Goal: Information Seeking & Learning: Learn about a topic

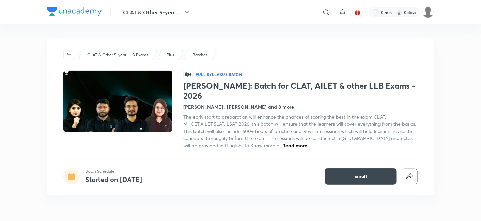
click at [297, 142] on span "Read more" at bounding box center [294, 145] width 25 height 6
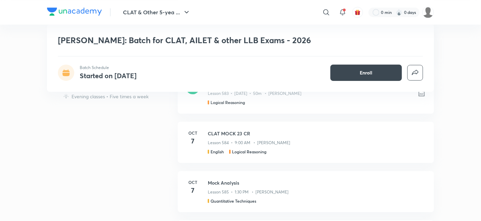
scroll to position [530, 0]
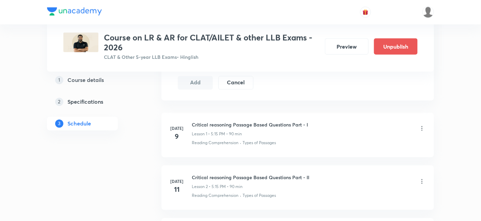
scroll to position [324, 0]
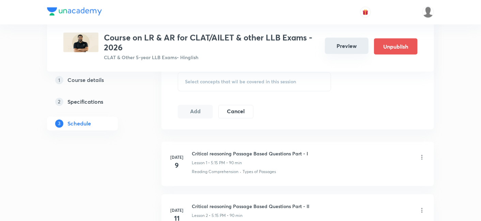
click at [337, 52] on button "Preview" at bounding box center [347, 46] width 44 height 16
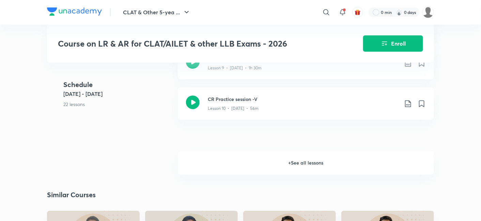
click at [307, 164] on h6 "+ See all lessons" at bounding box center [306, 163] width 256 height 24
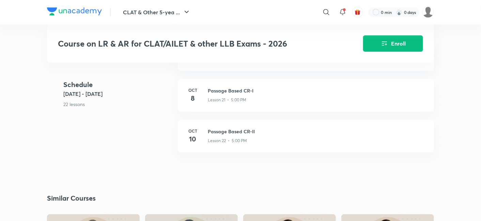
scroll to position [1062, 0]
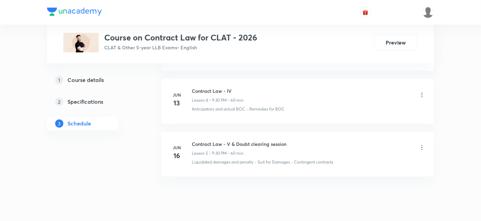
scroll to position [554, 0]
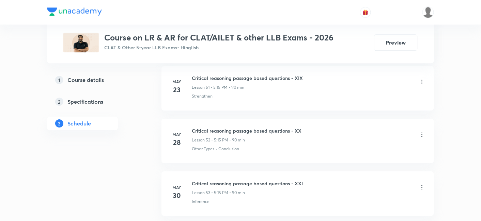
scroll to position [3060, 0]
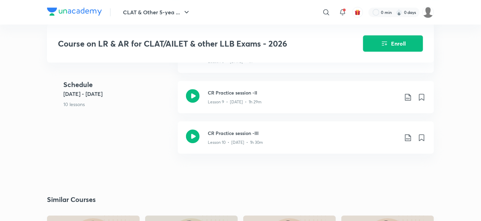
scroll to position [686, 0]
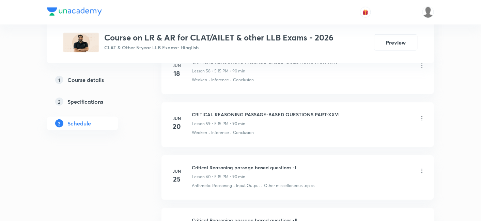
scroll to position [3401, 0]
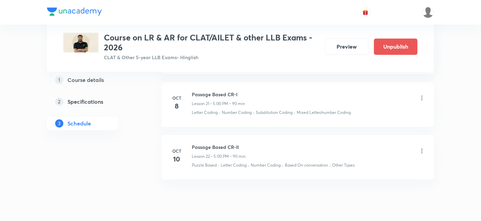
scroll to position [1459, 0]
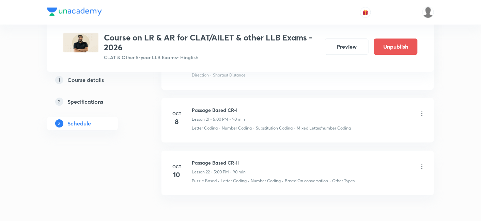
scroll to position [1459, 0]
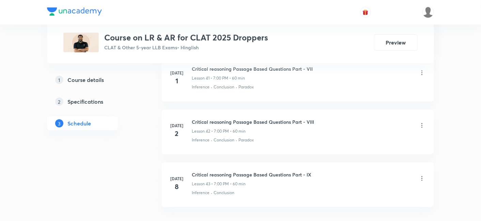
scroll to position [2483, 0]
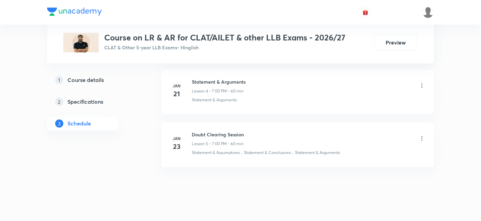
scroll to position [554, 0]
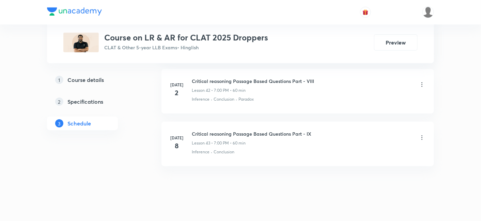
scroll to position [2558, 0]
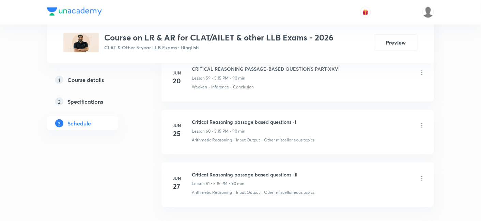
scroll to position [3514, 0]
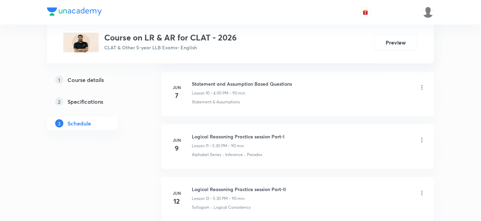
scroll to position [859, 0]
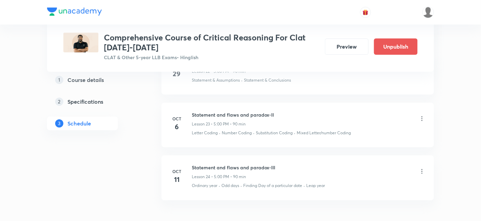
scroll to position [1570, 0]
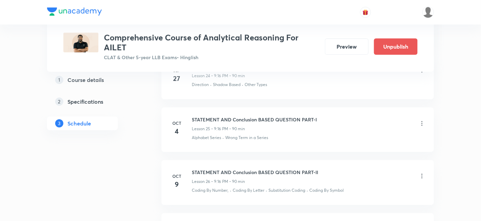
scroll to position [1723, 0]
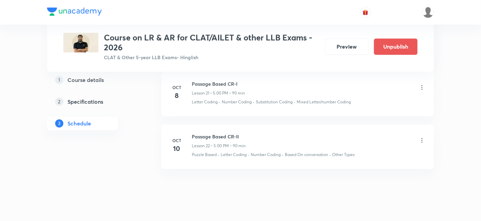
scroll to position [1459, 0]
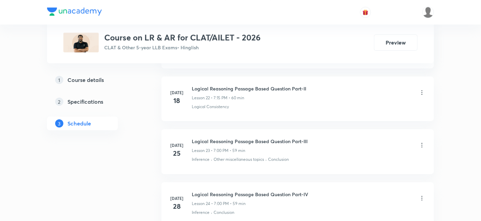
scroll to position [1557, 0]
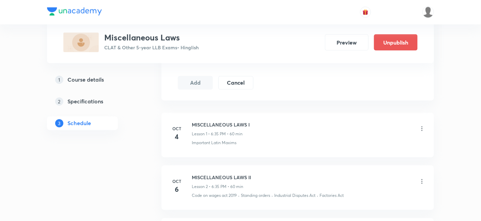
scroll to position [341, 0]
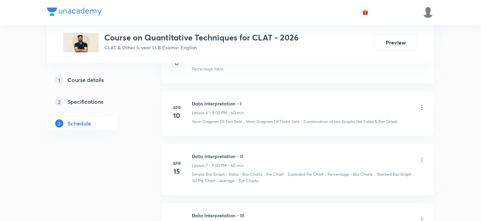
scroll to position [679, 0]
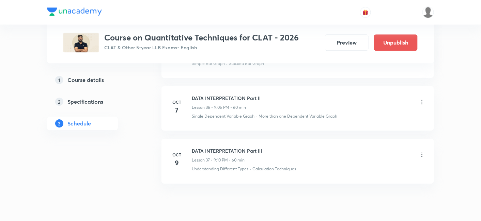
scroll to position [2240, 0]
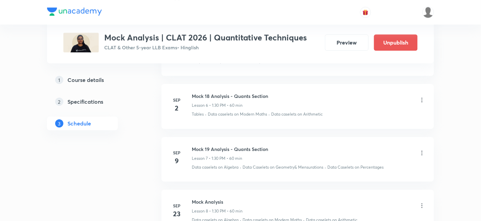
scroll to position [772, 0]
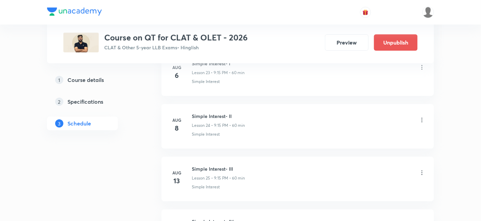
scroll to position [1513, 0]
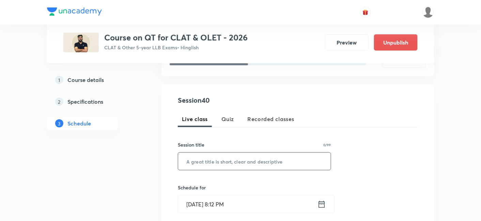
scroll to position [113, 0]
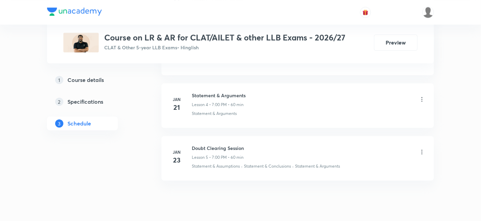
scroll to position [554, 0]
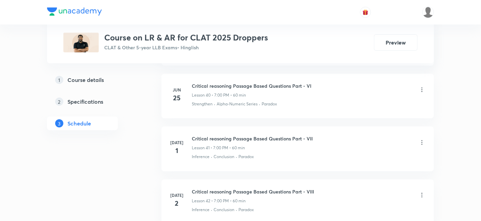
scroll to position [2558, 0]
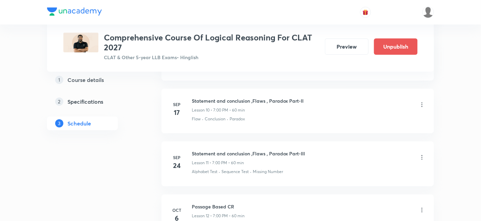
scroll to position [757, 0]
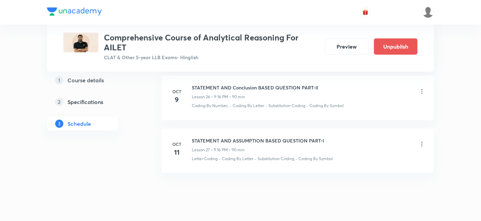
scroll to position [1723, 0]
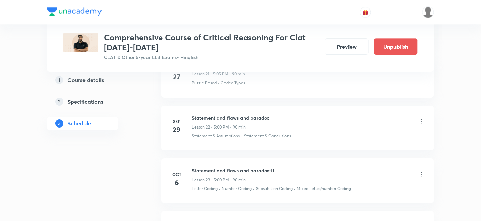
scroll to position [1570, 0]
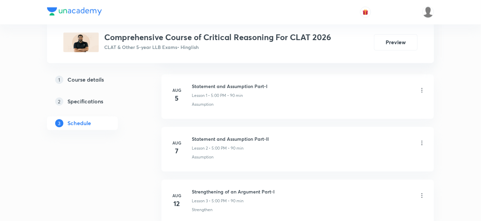
scroll to position [534, 0]
